Goal: Navigation & Orientation: Understand site structure

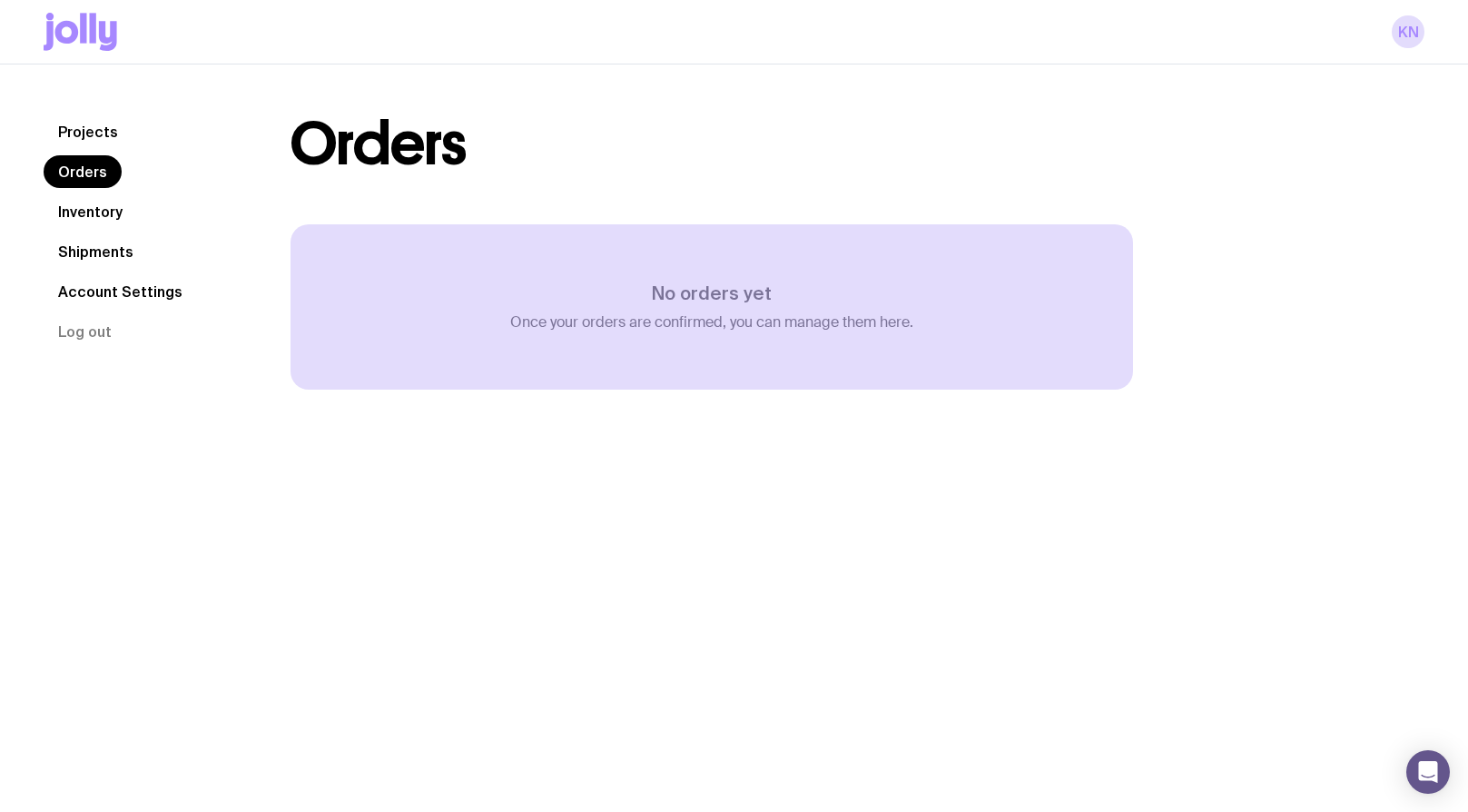
click at [76, 216] on link "Inventory" at bounding box center [91, 211] width 94 height 33
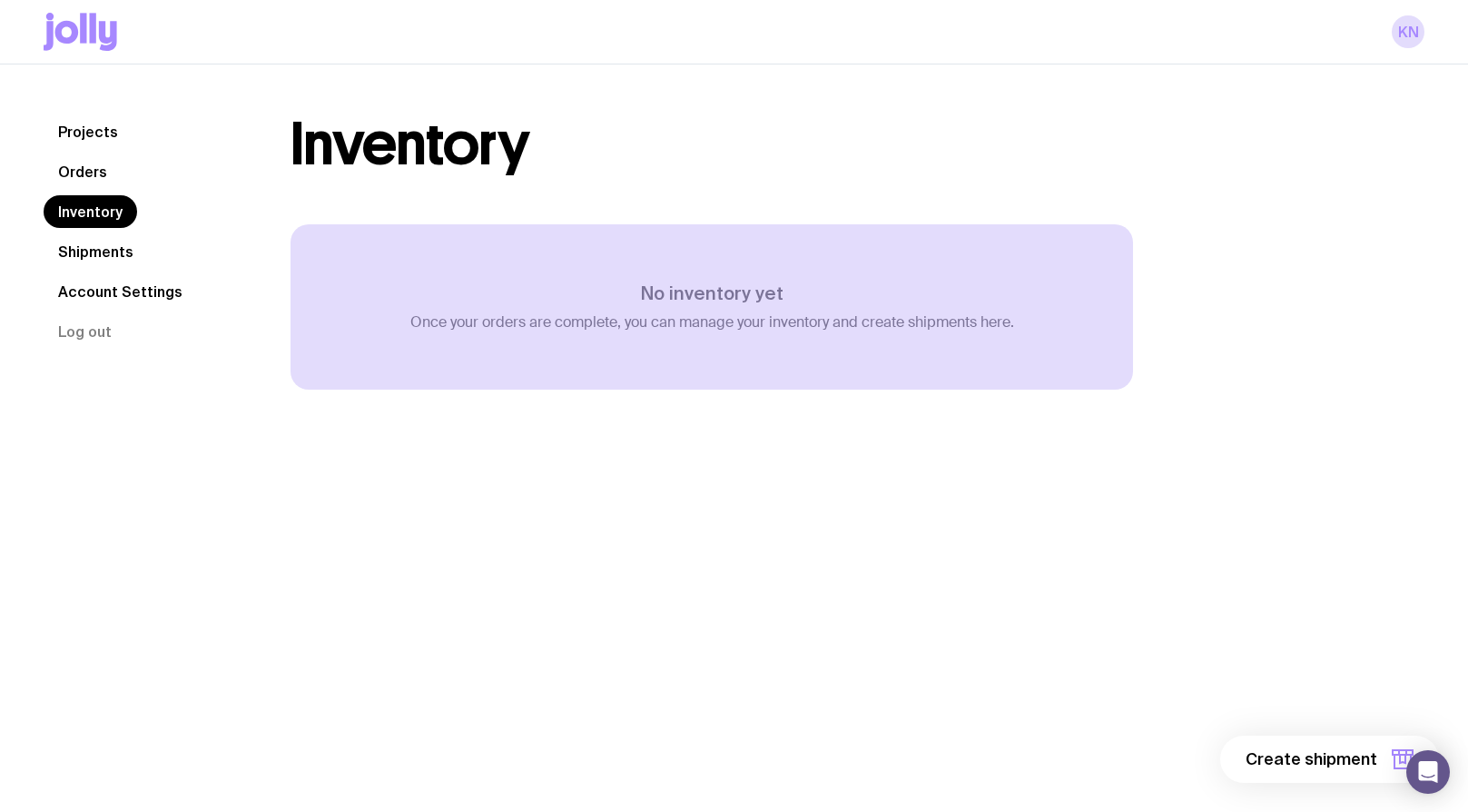
click at [86, 249] on link "Shipments" at bounding box center [96, 251] width 105 height 33
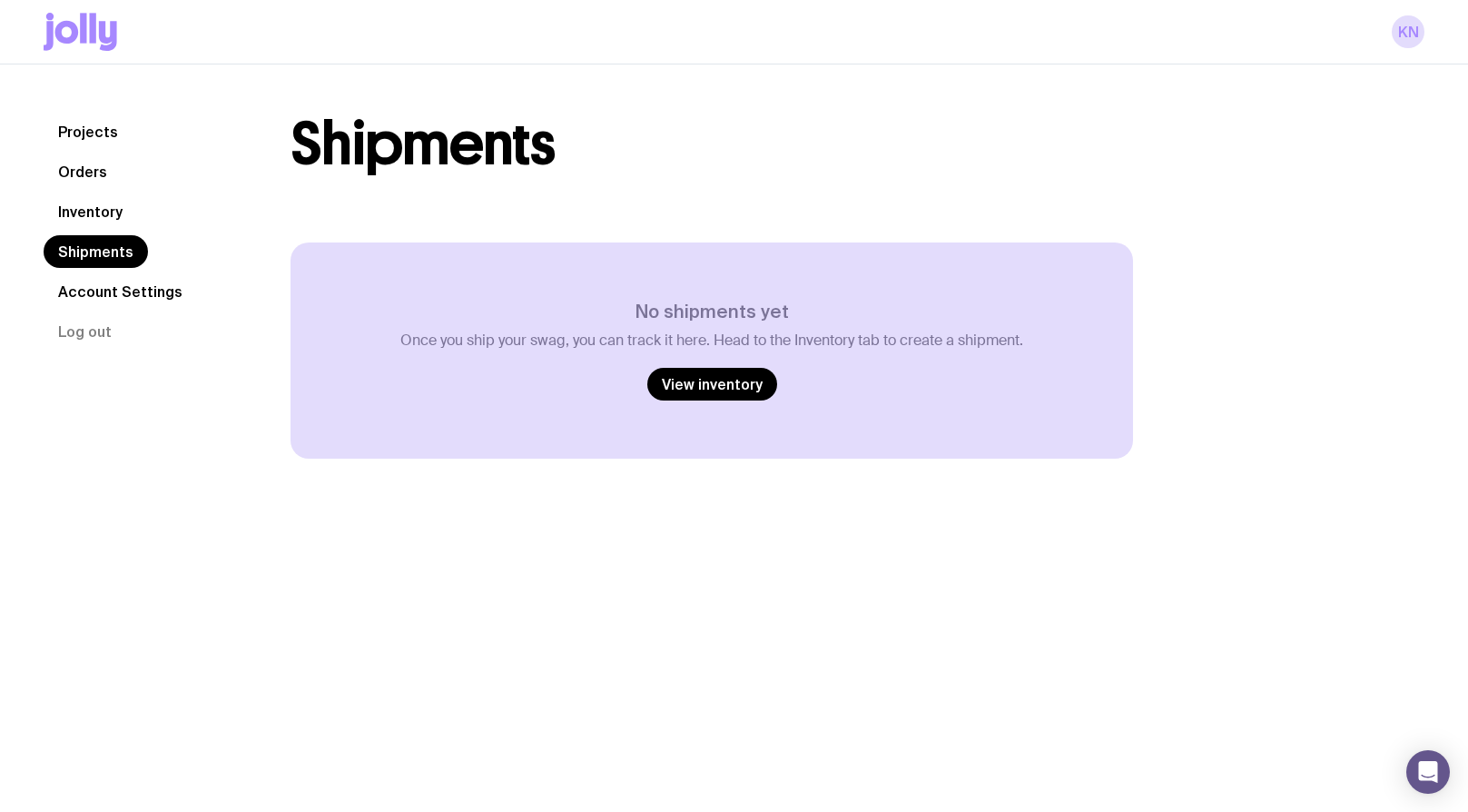
click at [85, 295] on link "Account Settings" at bounding box center [121, 291] width 153 height 33
